Goal: Task Accomplishment & Management: Manage account settings

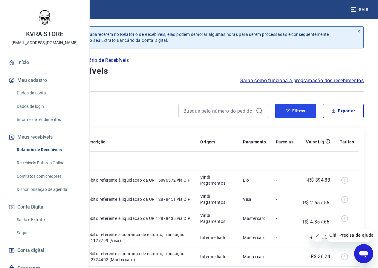
click at [292, 110] on button "Filtros" at bounding box center [295, 111] width 41 height 14
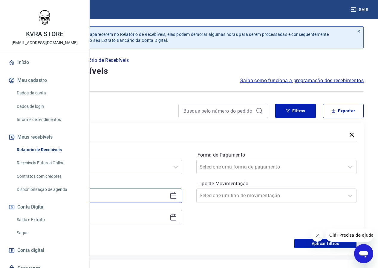
click at [152, 195] on input at bounding box center [97, 195] width 141 height 9
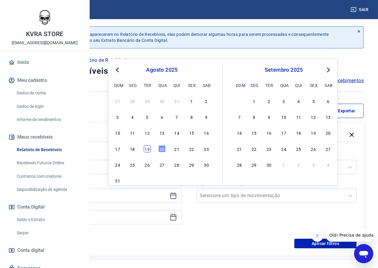
click at [150, 149] on div "19" at bounding box center [147, 148] width 7 height 7
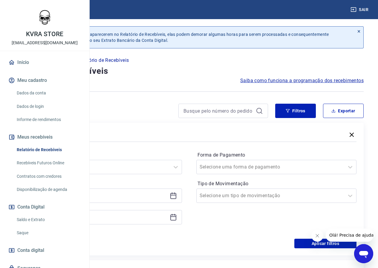
type input "19/08/2025"
click at [162, 214] on input at bounding box center [97, 217] width 141 height 9
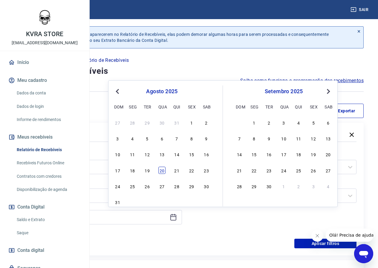
click at [163, 169] on div "20" at bounding box center [162, 170] width 7 height 7
type input "20/08/2025"
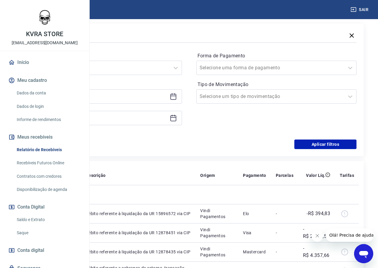
scroll to position [100, 0]
click at [317, 145] on button "Aplicar filtros" at bounding box center [326, 144] width 62 height 10
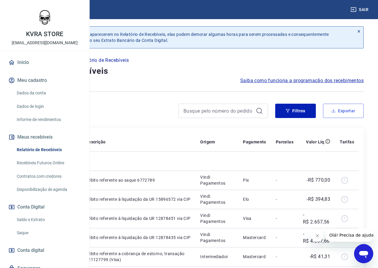
click at [337, 110] on button "Exportar" at bounding box center [343, 111] width 41 height 14
type input "19/08/2025"
type input "20/08/2025"
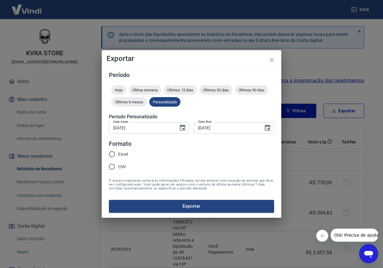
click at [111, 156] on input "Excel" at bounding box center [112, 154] width 13 height 13
radio input "true"
click at [178, 207] on button "Exportar" at bounding box center [191, 206] width 165 height 13
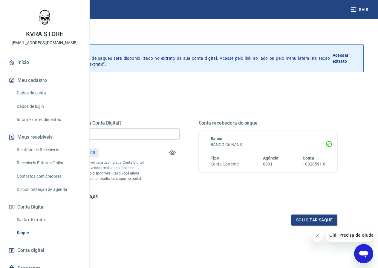
click at [342, 62] on p "Acessar extrato" at bounding box center [346, 58] width 26 height 12
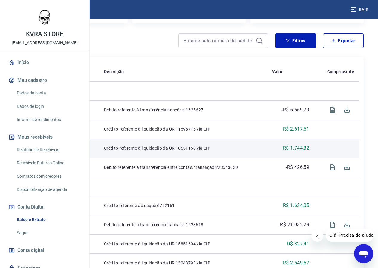
scroll to position [100, 0]
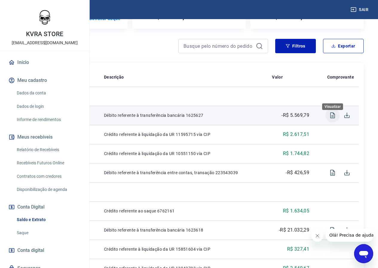
click at [331, 119] on icon "Visualizar" at bounding box center [332, 115] width 7 height 7
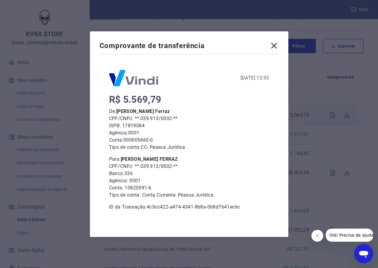
click at [277, 47] on icon at bounding box center [274, 46] width 6 height 6
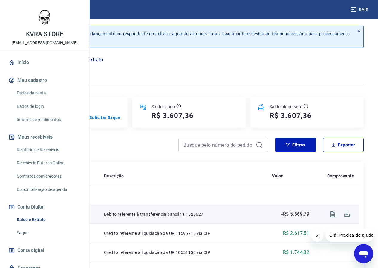
scroll to position [0, 0]
click at [45, 69] on link "Início" at bounding box center [44, 62] width 75 height 13
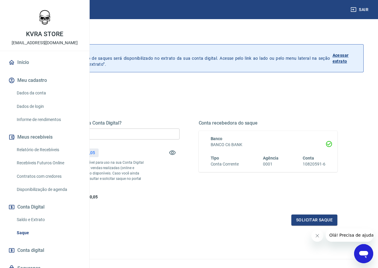
click at [180, 137] on input "R$ 0,00" at bounding box center [110, 134] width 139 height 11
type input "R$ 7.410,05"
click at [296, 226] on button "Solicitar saque" at bounding box center [315, 220] width 46 height 11
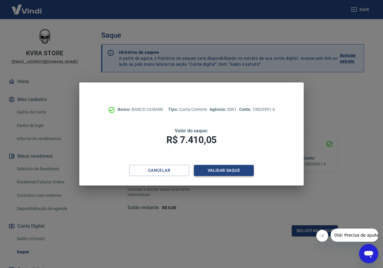
click at [209, 170] on button "Validar saque" at bounding box center [224, 170] width 60 height 11
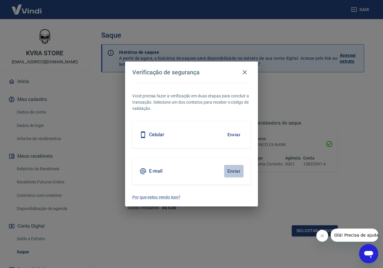
click at [233, 171] on button "Enviar" at bounding box center [233, 171] width 19 height 13
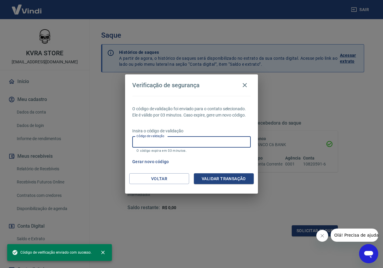
click at [206, 145] on input "Código de validação" at bounding box center [191, 142] width 118 height 11
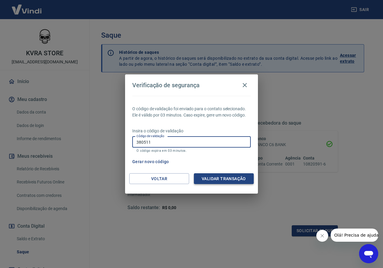
type input "380511"
click at [210, 177] on button "Validar transação" at bounding box center [224, 178] width 60 height 11
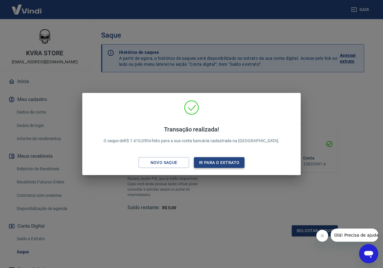
click at [200, 162] on button "Ir para o extrato" at bounding box center [219, 162] width 51 height 11
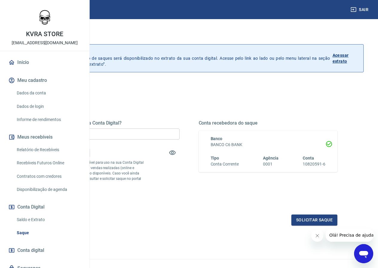
click at [345, 55] on p "Acessar extrato" at bounding box center [346, 58] width 26 height 12
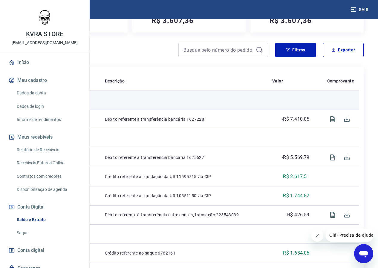
scroll to position [100, 0]
